Goal: Find specific page/section: Find specific page/section

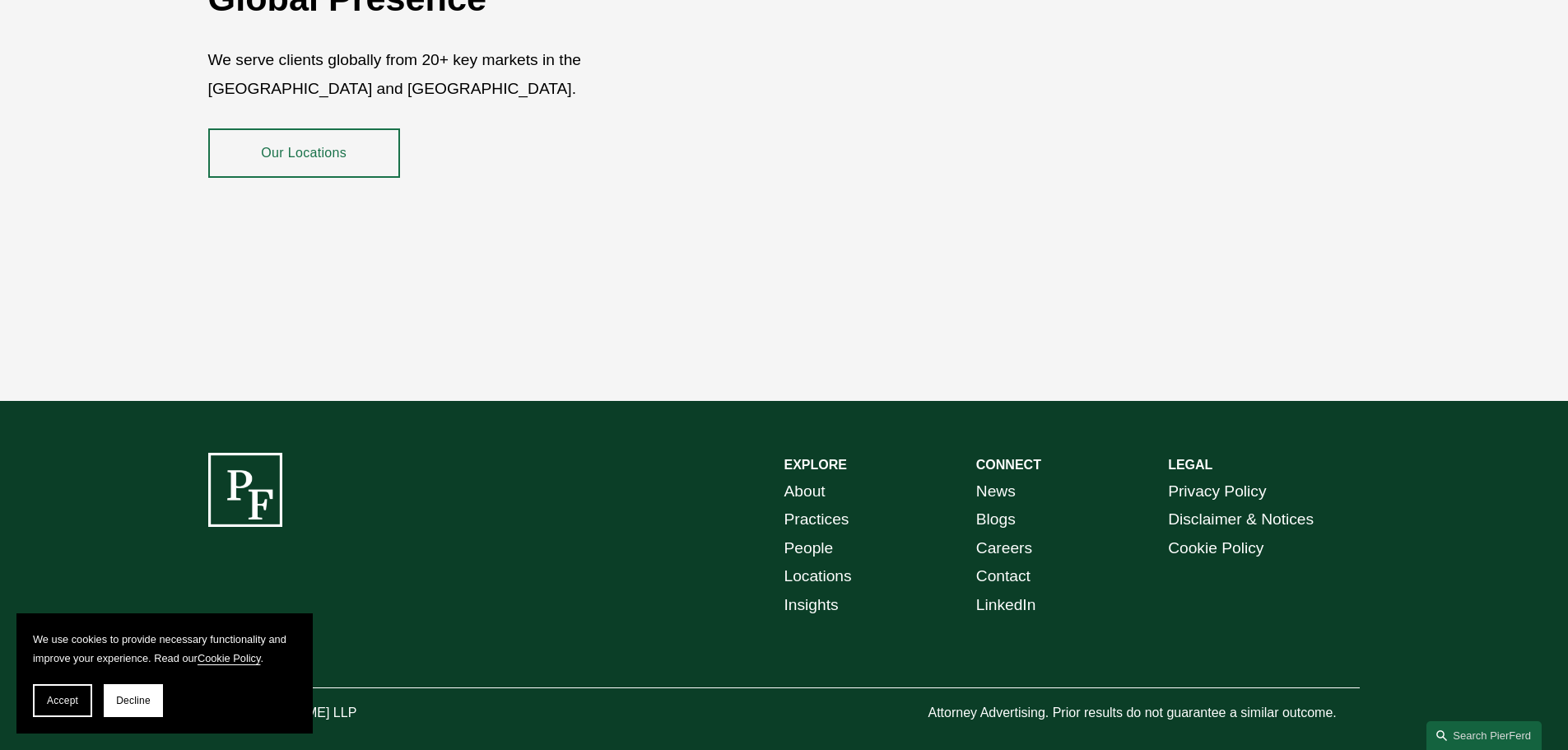
scroll to position [3013, 0]
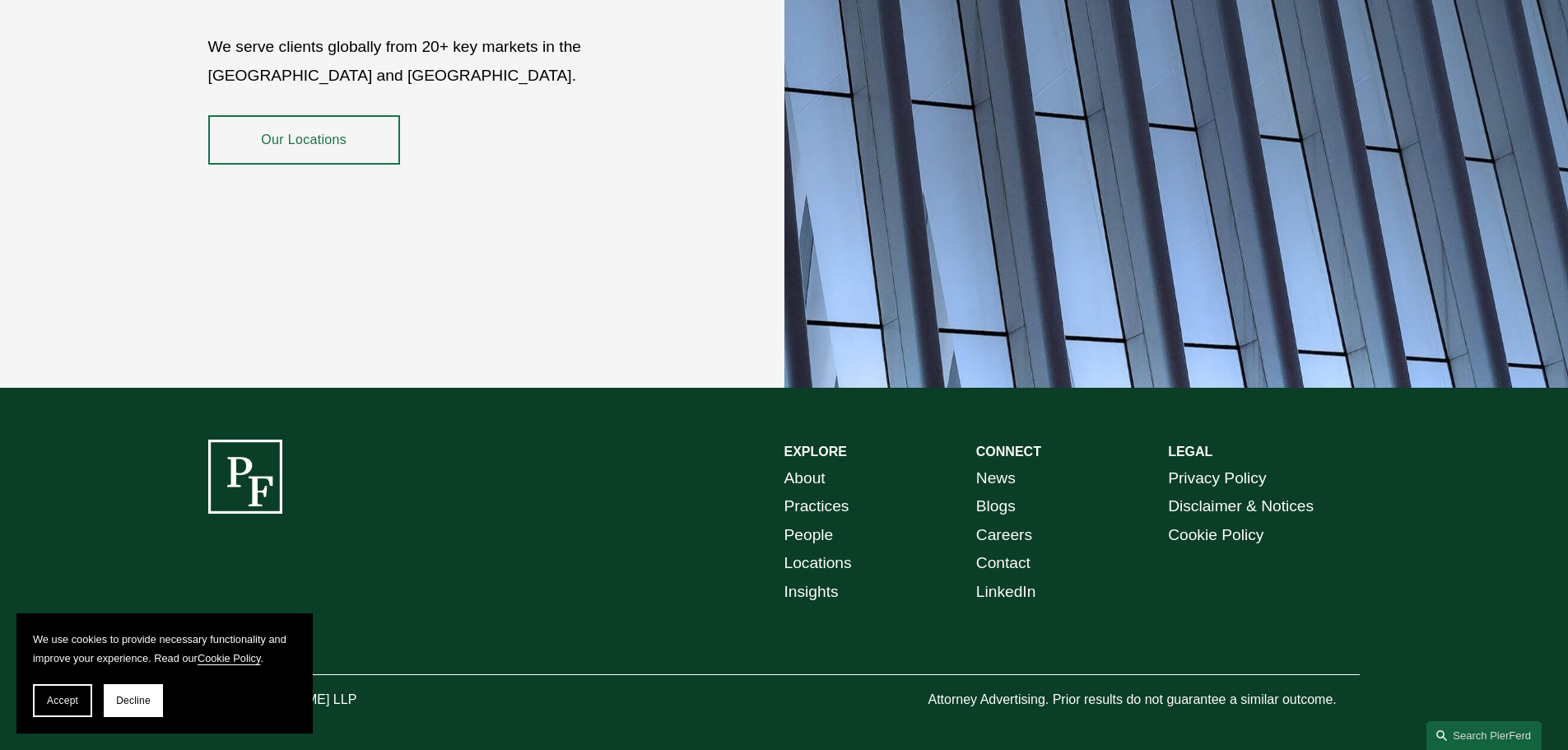
click at [135, 697] on span "Decline" at bounding box center [133, 700] width 34 height 12
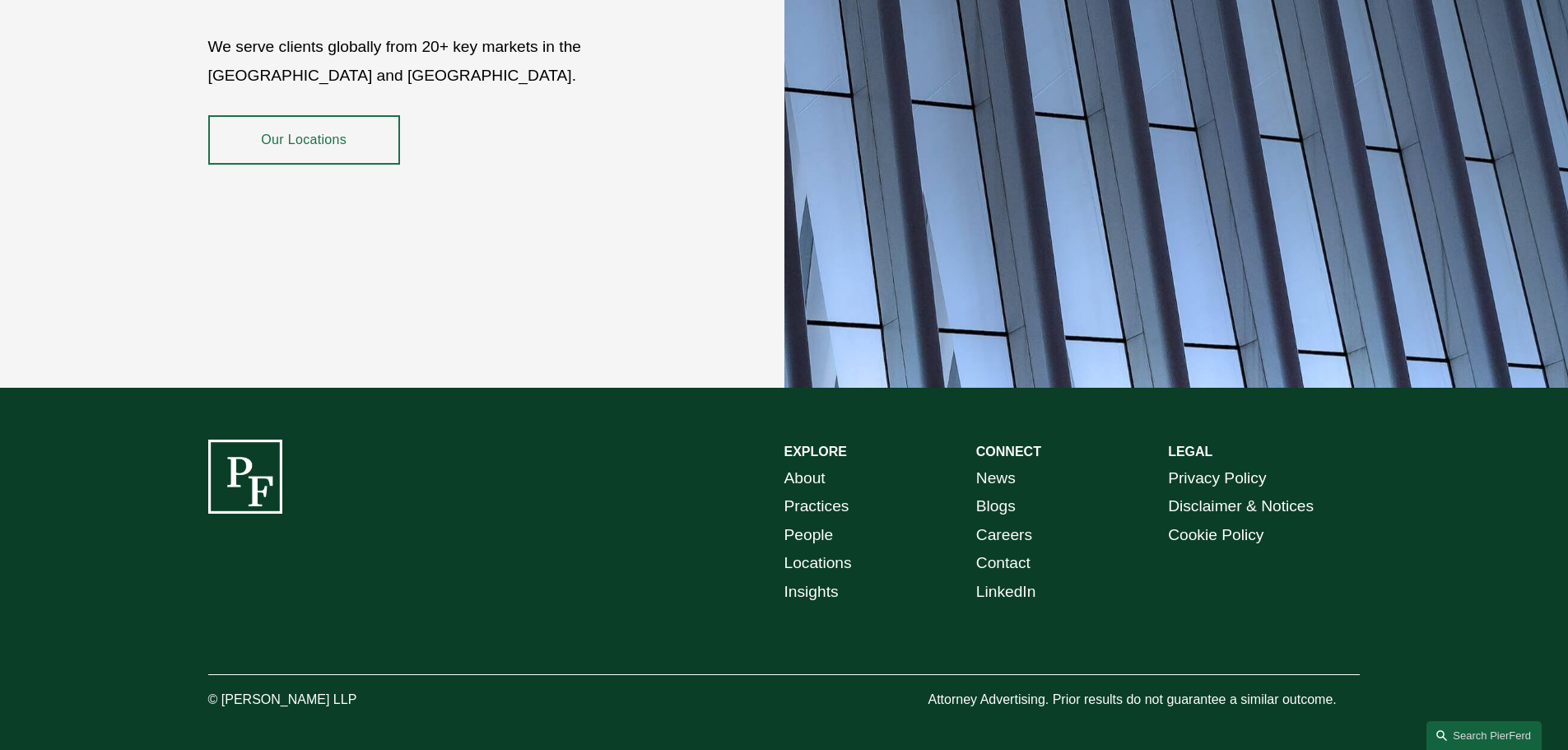
click at [444, 591] on div "EXPLORE CONNECT About Practices People Locations Insights News Blogs Careers Co…" at bounding box center [784, 575] width 1568 height 273
click at [819, 549] on link "Locations" at bounding box center [818, 562] width 67 height 28
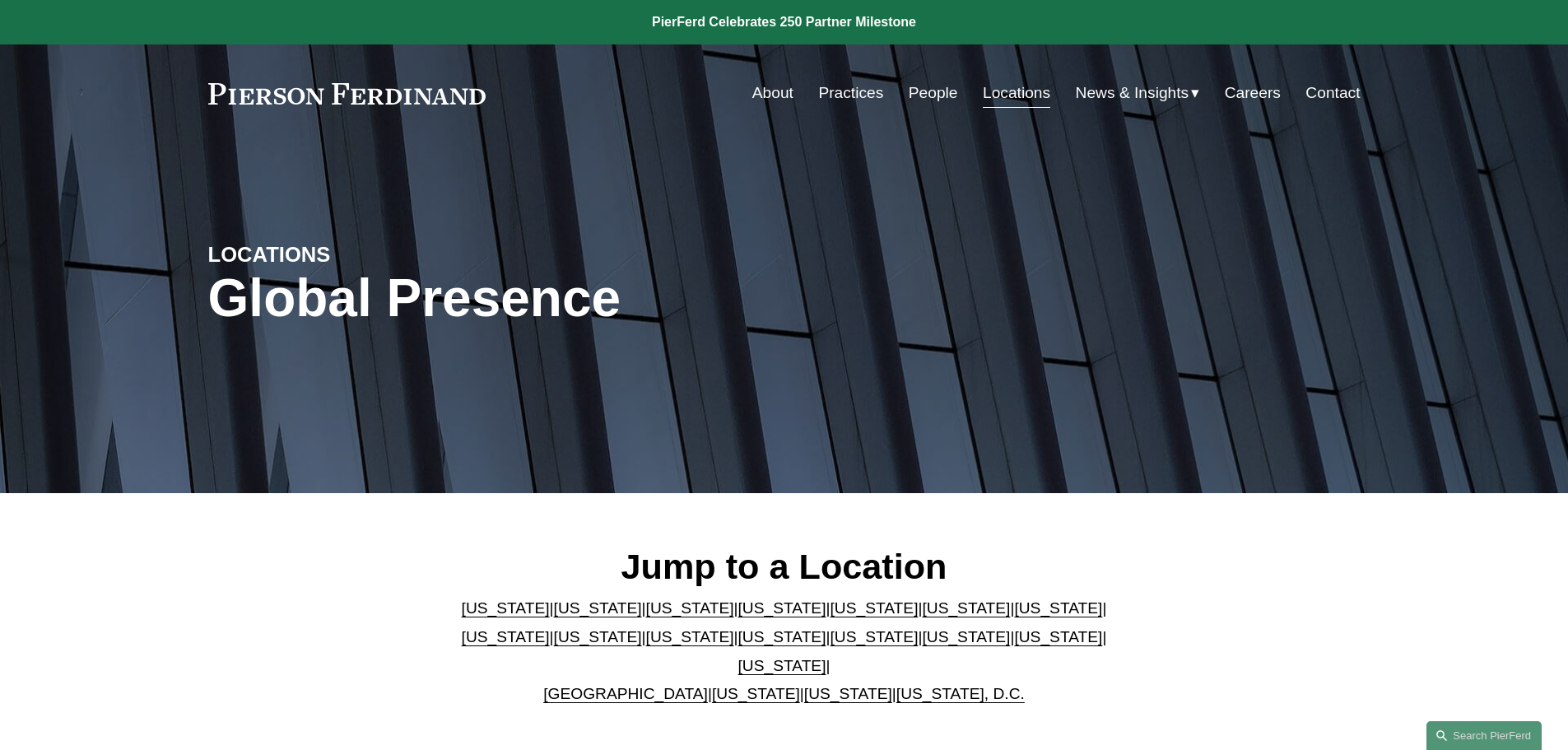
scroll to position [246, 0]
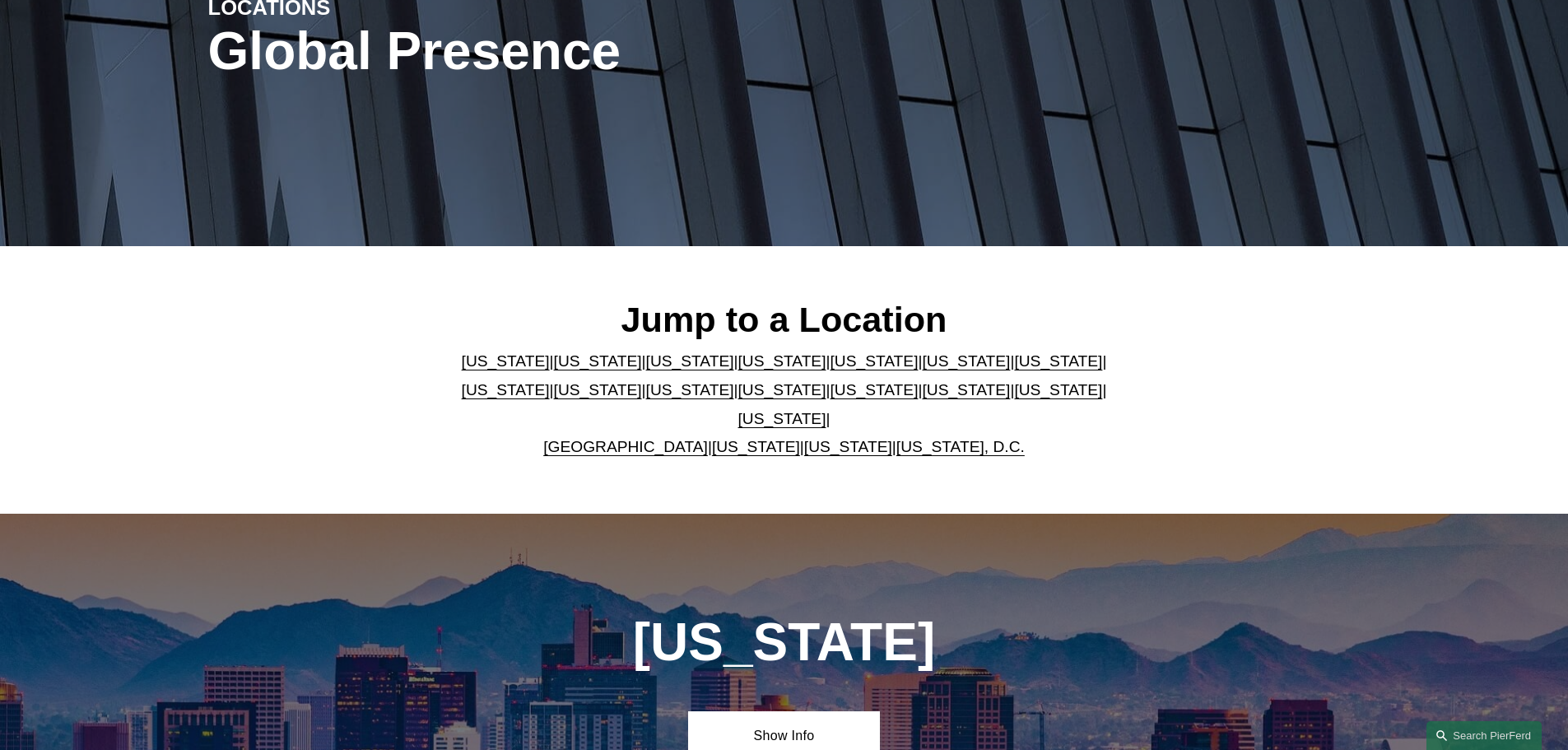
click at [604, 438] on link "[GEOGRAPHIC_DATA]" at bounding box center [625, 447] width 164 height 18
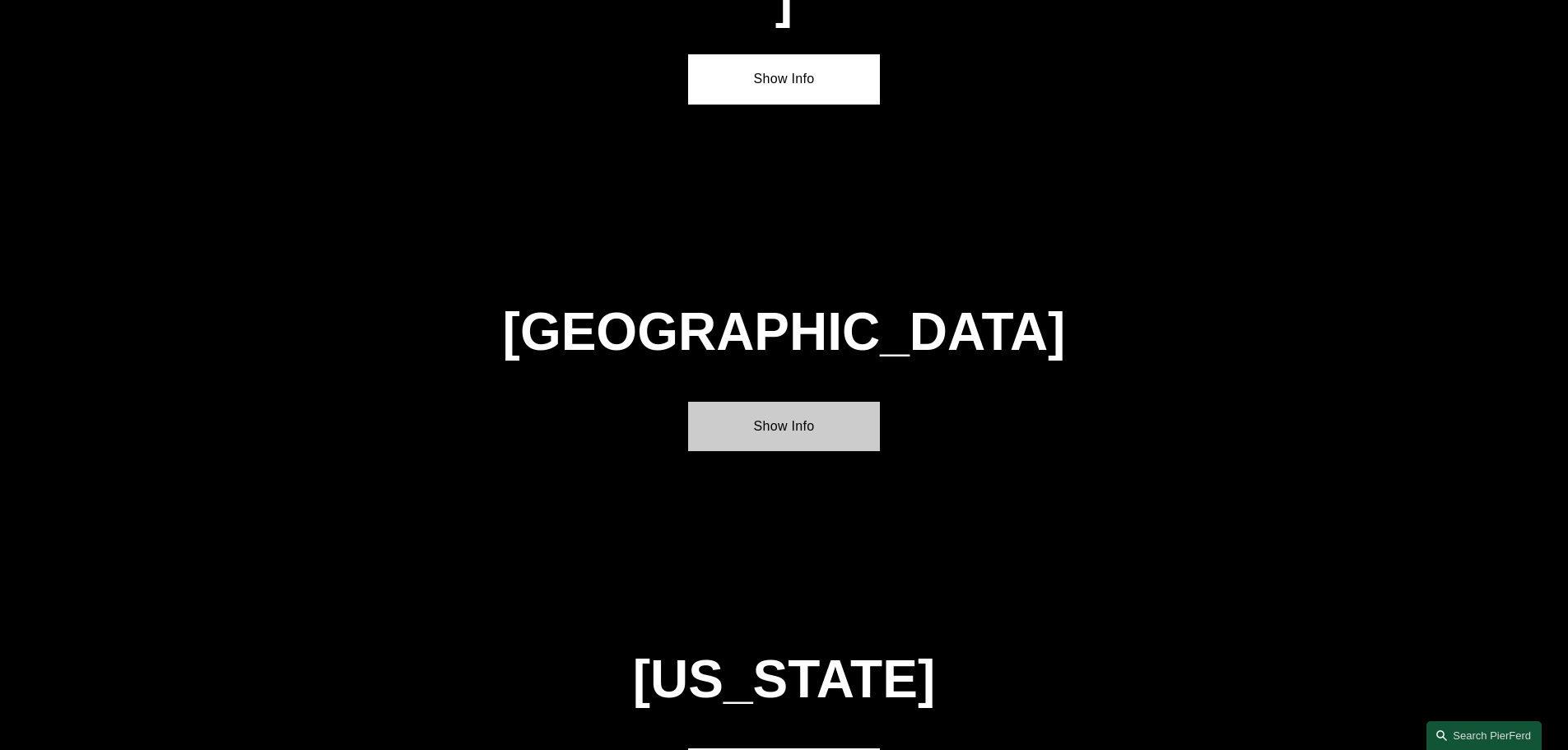
scroll to position [5947, 0]
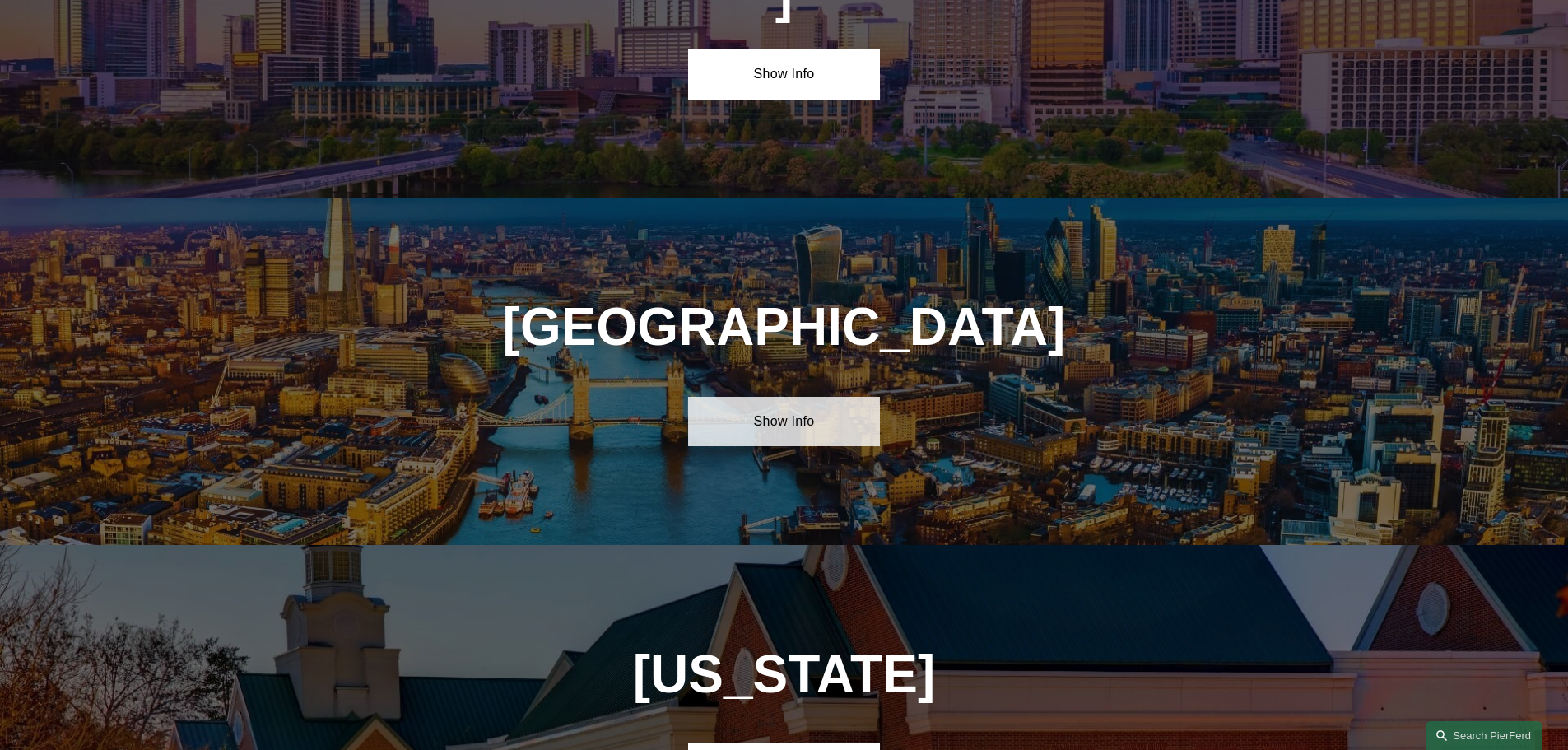
click at [853, 397] on link "Show Info" at bounding box center [784, 421] width 192 height 49
